Goal: Task Accomplishment & Management: Use online tool/utility

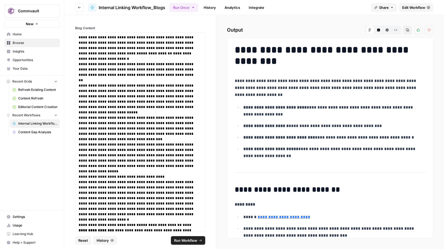
scroll to position [260, 0]
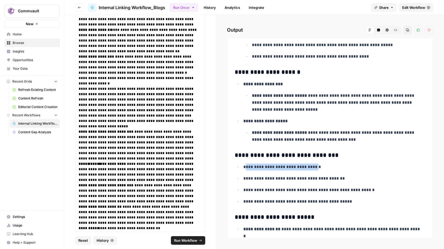
click at [36, 131] on span "Content Gap Analysis" at bounding box center [37, 132] width 39 height 5
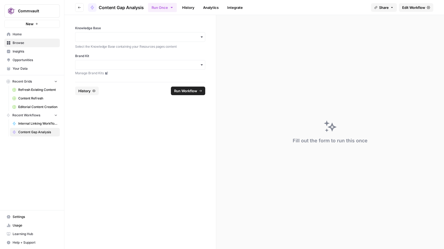
click at [187, 4] on link "History" at bounding box center [188, 7] width 19 height 9
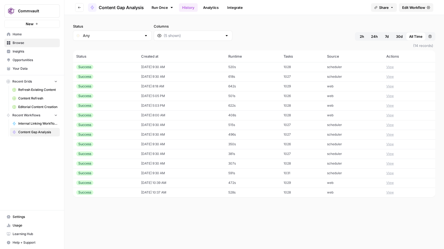
click at [146, 76] on td "[DATE] 9:30 AM" at bounding box center [181, 77] width 87 height 10
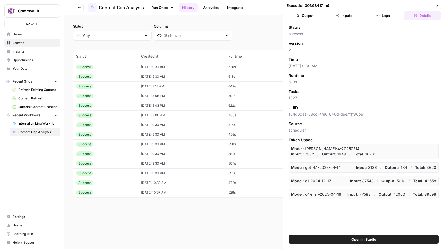
click at [306, 17] on button "Output" at bounding box center [304, 15] width 37 height 9
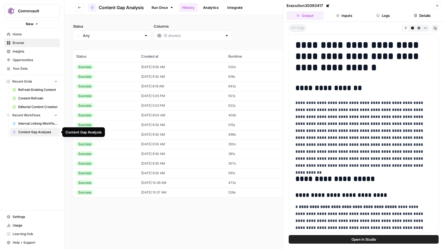
click at [33, 132] on span "Content Gap Analysis" at bounding box center [37, 132] width 39 height 5
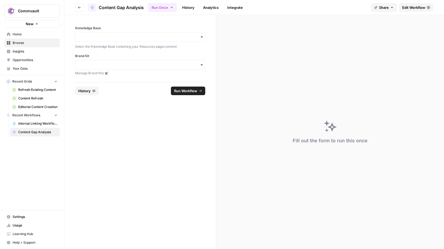
click at [232, 36] on div "Fill out the form to run this once" at bounding box center [330, 132] width 228 height 234
click at [202, 38] on icon "button" at bounding box center [202, 37] width 4 height 4
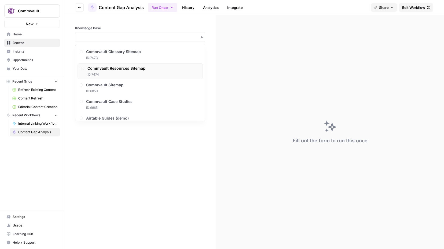
click at [131, 69] on span "Commvault Resources Sitemap" at bounding box center [116, 68] width 58 height 5
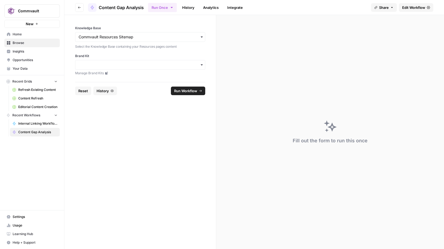
click at [202, 65] on icon "button" at bounding box center [202, 65] width 4 height 4
click at [82, 80] on div "Commvault" at bounding box center [140, 79] width 130 height 10
click at [185, 94] on button "Run Workflow" at bounding box center [188, 91] width 34 height 9
click at [190, 90] on span "Cancel" at bounding box center [191, 90] width 12 height 5
click at [189, 10] on link "History" at bounding box center [188, 7] width 19 height 9
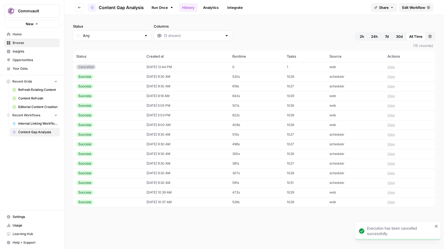
click at [143, 77] on td "[DATE] 9:30 AM" at bounding box center [186, 77] width 86 height 10
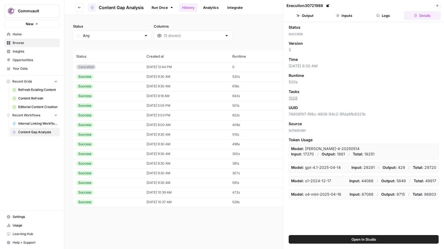
click at [309, 15] on button "Output" at bounding box center [304, 15] width 37 height 9
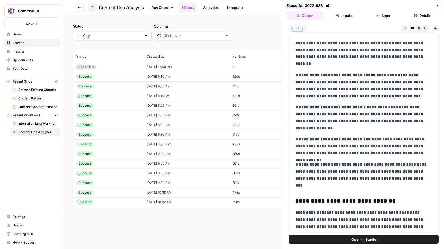
scroll to position [187, 0]
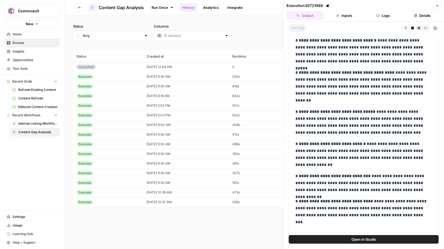
click at [16, 35] on span "Home" at bounding box center [35, 34] width 45 height 5
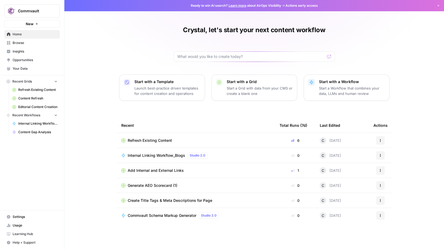
click at [145, 185] on span "Generate AEO Scorecard (1)" at bounding box center [153, 185] width 50 height 5
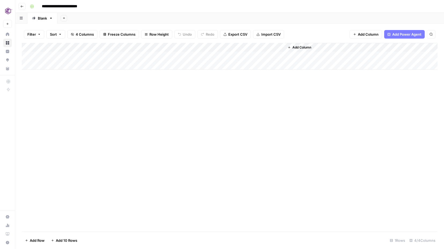
click at [136, 55] on div "Add Column" at bounding box center [230, 56] width 416 height 27
click at [240, 46] on div "Add Column" at bounding box center [230, 56] width 416 height 27
click at [150, 116] on div "Add Column" at bounding box center [230, 137] width 416 height 189
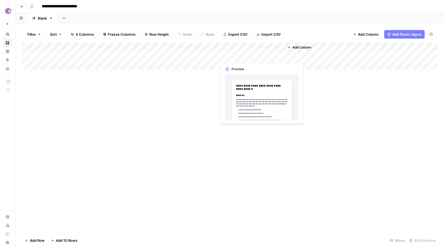
click at [263, 57] on div "Add Column" at bounding box center [230, 56] width 416 height 27
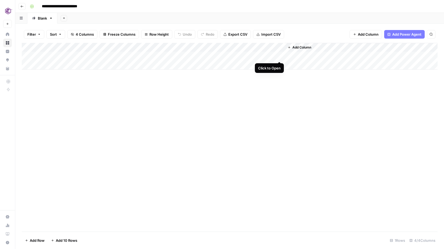
click at [279, 56] on div "Add Column" at bounding box center [230, 56] width 416 height 27
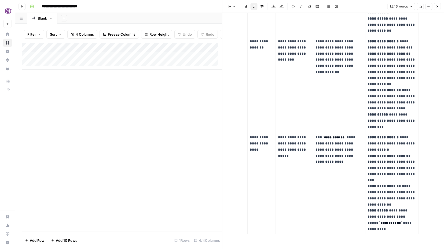
scroll to position [389, 0]
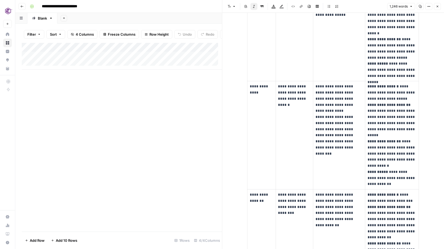
click at [8, 34] on icon at bounding box center [7, 33] width 3 height 3
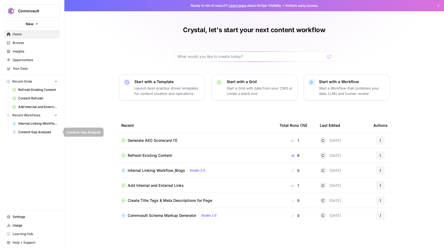
click at [31, 133] on span "Content Gap Analysis" at bounding box center [37, 132] width 39 height 5
